Goal: Task Accomplishment & Management: Manage account settings

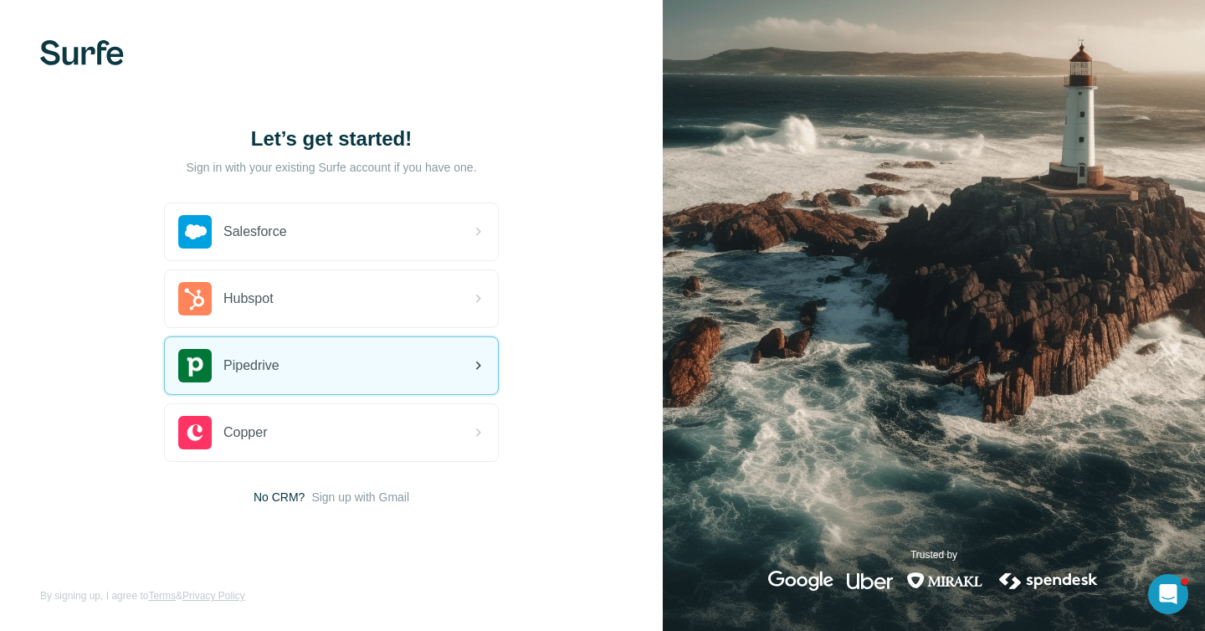
click at [301, 362] on div "Pipedrive" at bounding box center [331, 365] width 333 height 57
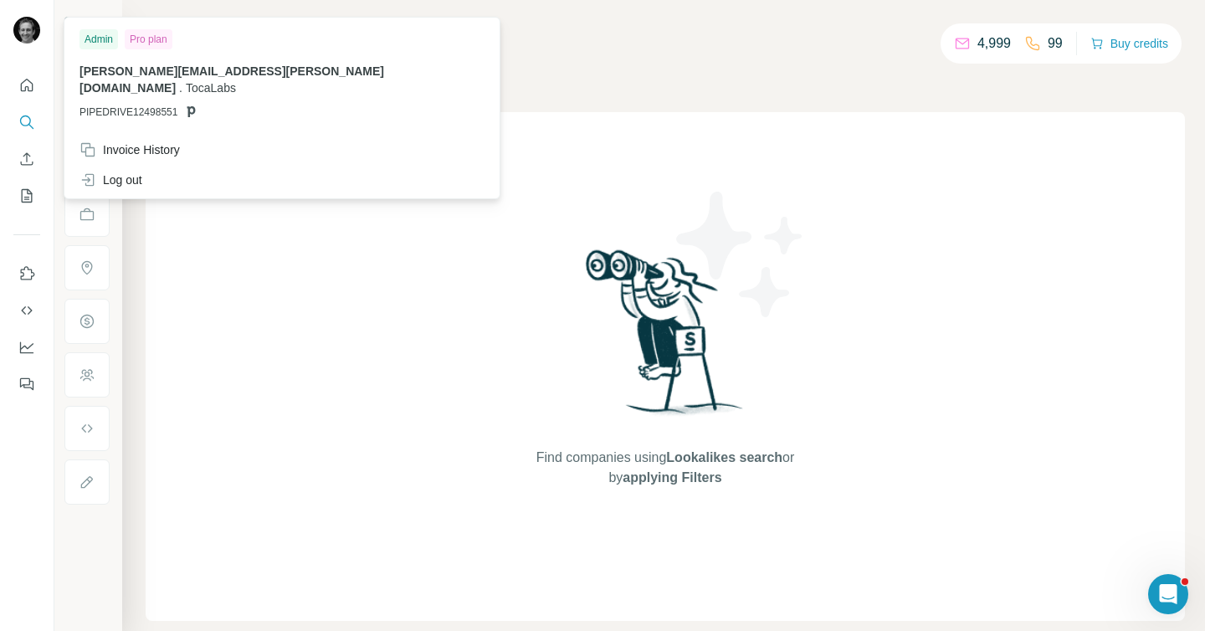
click at [8, 27] on div at bounding box center [29, 32] width 49 height 55
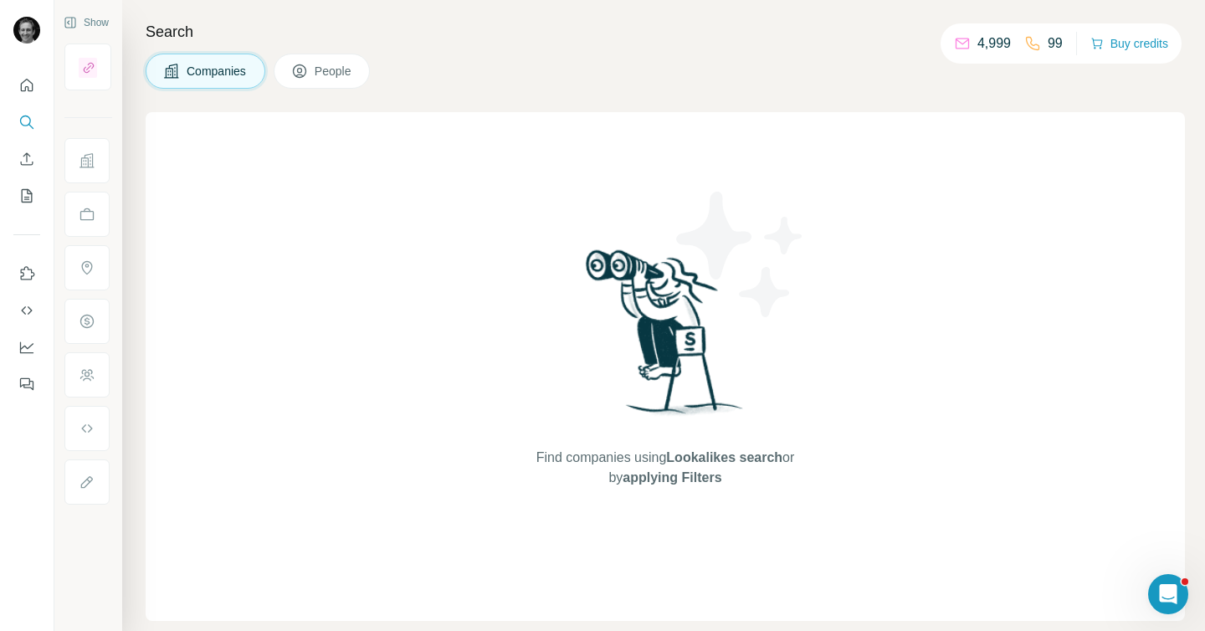
click at [20, 27] on img at bounding box center [26, 30] width 27 height 27
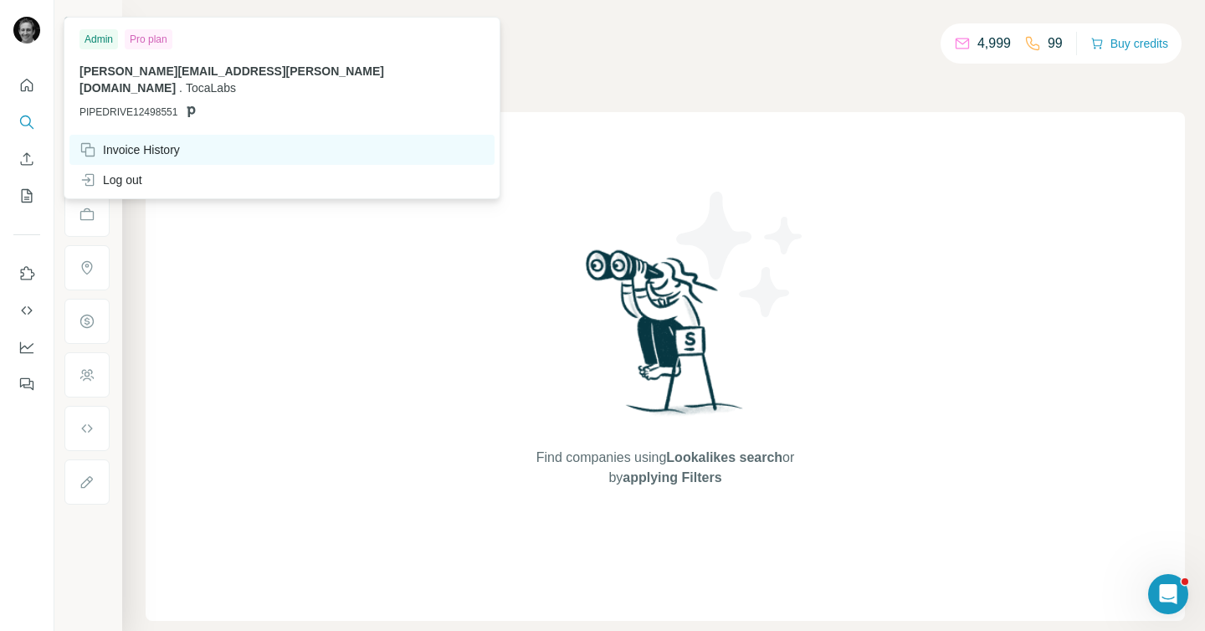
click at [156, 141] on div "Invoice History" at bounding box center [129, 149] width 100 height 17
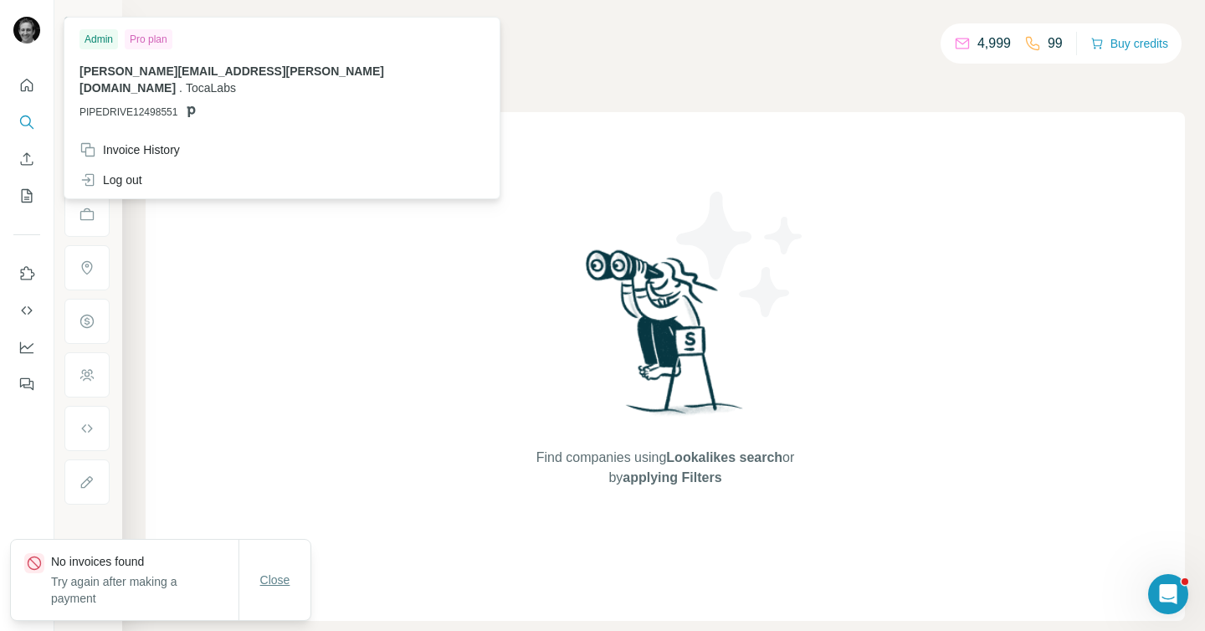
click at [285, 566] on button "Close" at bounding box center [276, 580] width 54 height 30
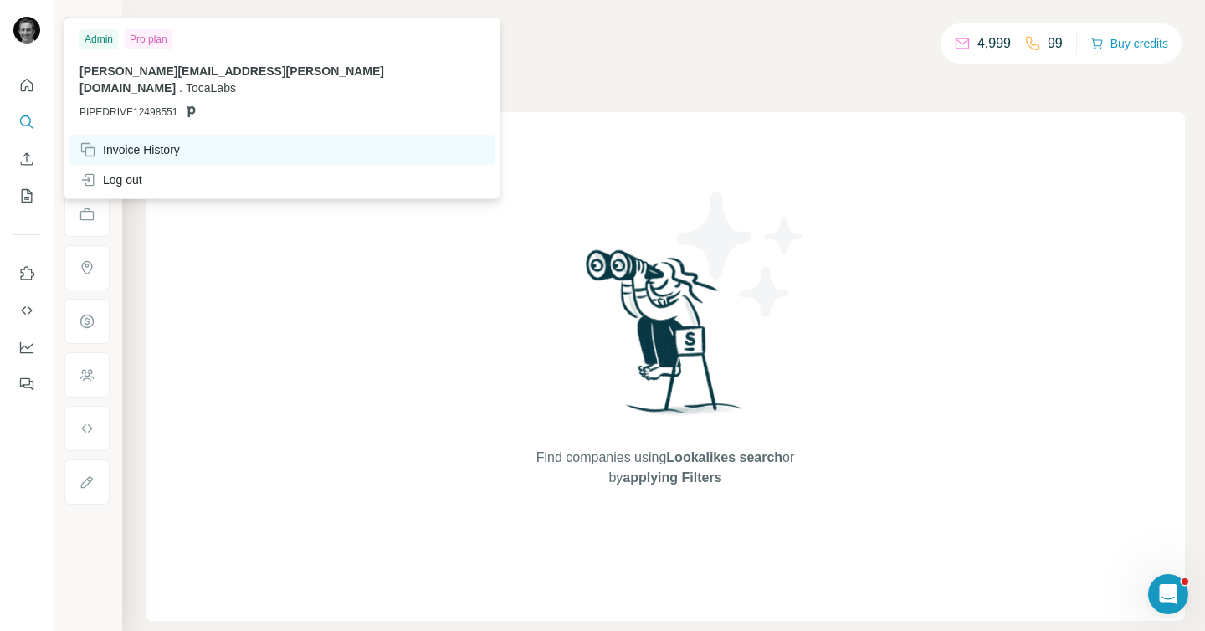
click at [126, 141] on div "Invoice History" at bounding box center [129, 149] width 100 height 17
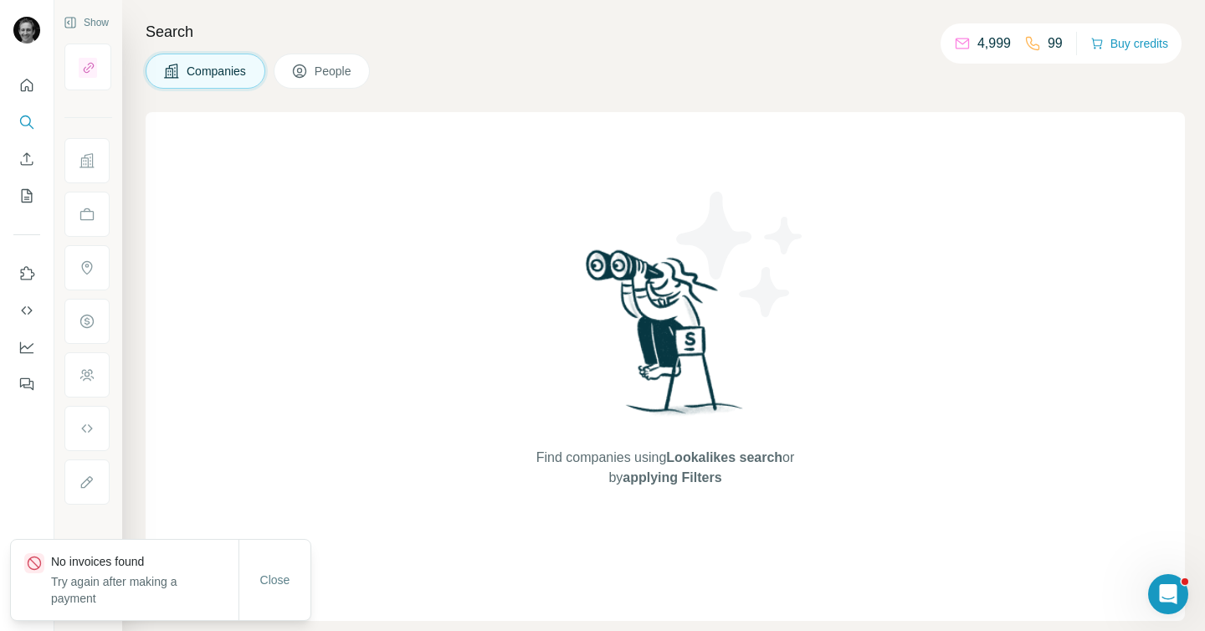
click at [598, 109] on div "Search Companies People Find companies using Lookalikes search or by applying F…" at bounding box center [663, 315] width 1083 height 631
click at [19, 79] on icon "Quick start" at bounding box center [26, 85] width 17 height 17
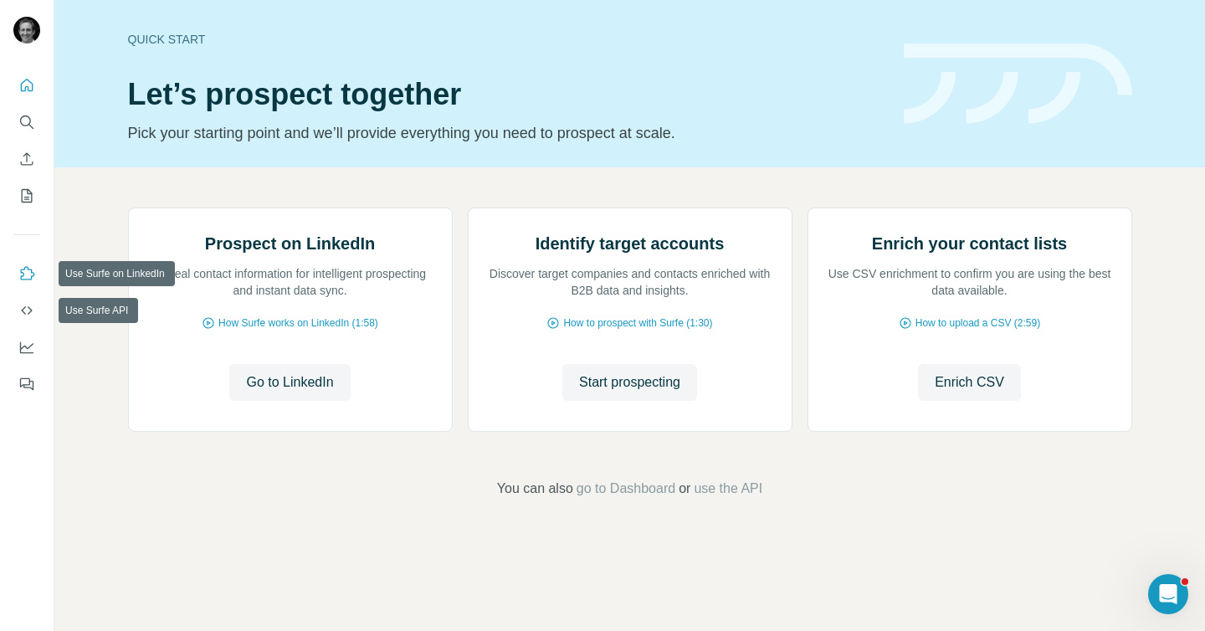
click at [26, 282] on button "Use Surfe on LinkedIn" at bounding box center [26, 274] width 27 height 30
